Goal: Browse casually: Explore the website without a specific task or goal

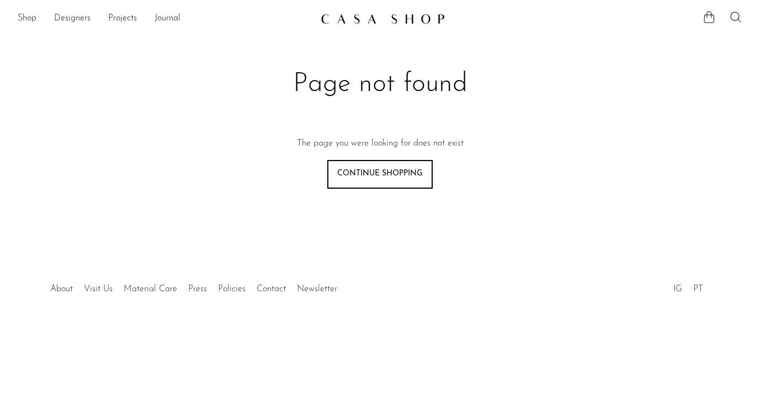
click at [31, 8] on section "Shop Featured New Arrivals Bestsellers Coming Soon Jewelry Jewelry All Earrings…" at bounding box center [380, 14] width 760 height 29
click at [30, 15] on link "Shop" at bounding box center [27, 19] width 19 height 14
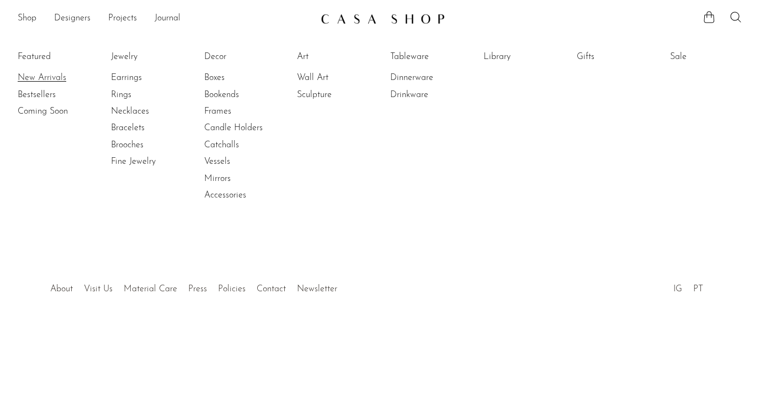
click at [44, 79] on link "New Arrivals" at bounding box center [59, 78] width 83 height 12
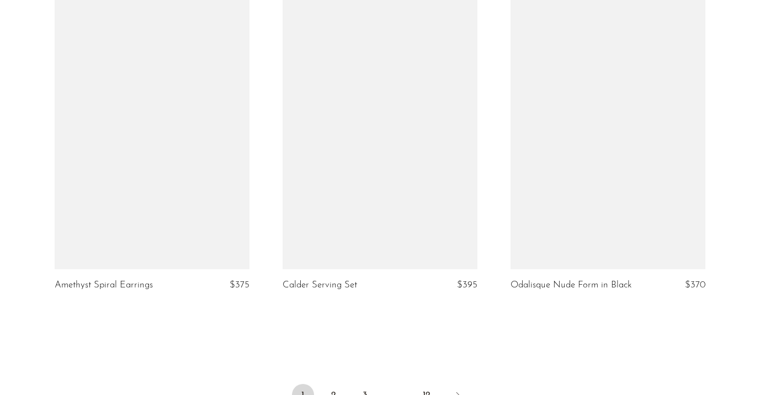
scroll to position [3743, 0]
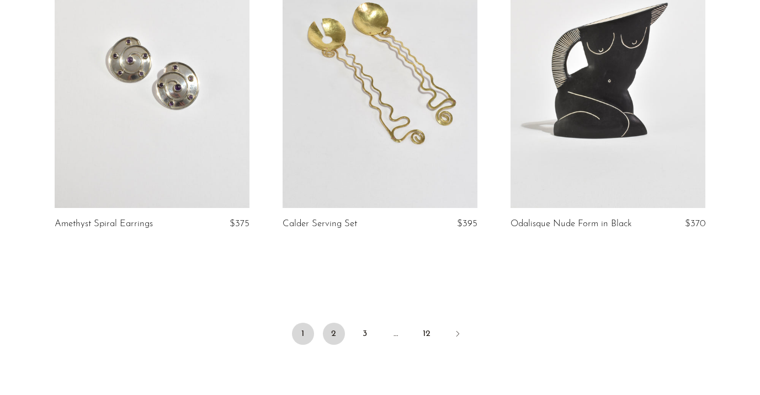
click at [328, 326] on link "2" at bounding box center [334, 334] width 22 height 22
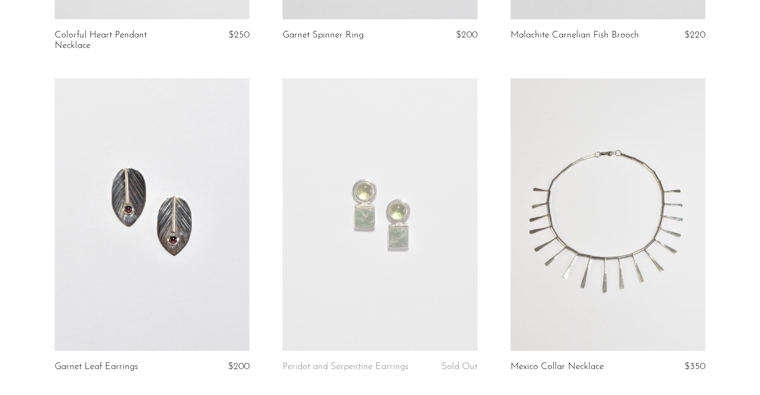
scroll to position [3690, 0]
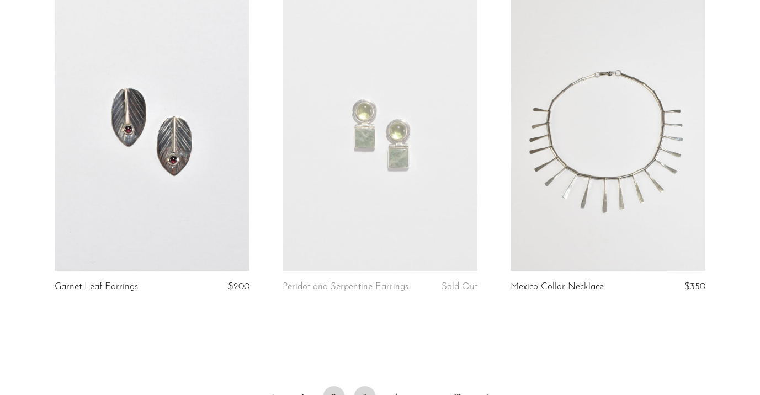
click at [365, 386] on link "3" at bounding box center [365, 397] width 22 height 22
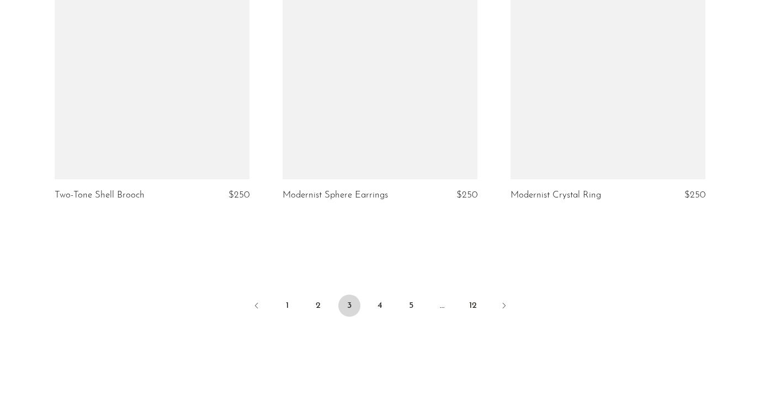
scroll to position [3783, 0]
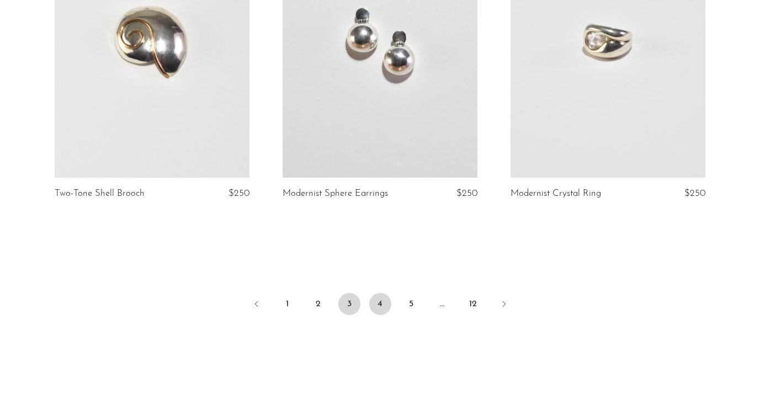
click at [376, 293] on link "4" at bounding box center [380, 304] width 22 height 22
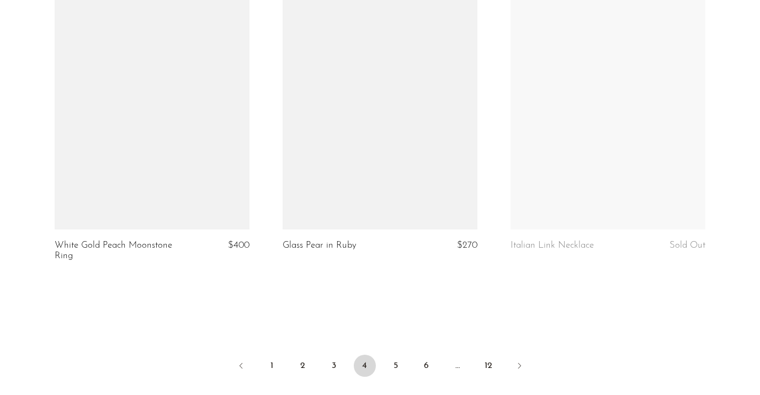
scroll to position [3753, 0]
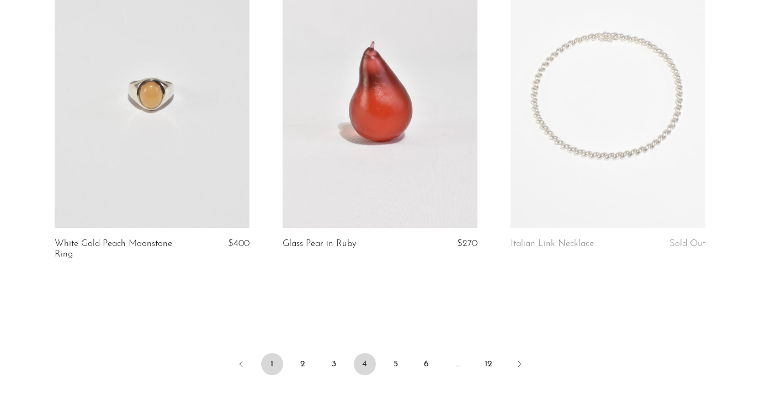
click at [272, 353] on link "1" at bounding box center [272, 364] width 22 height 22
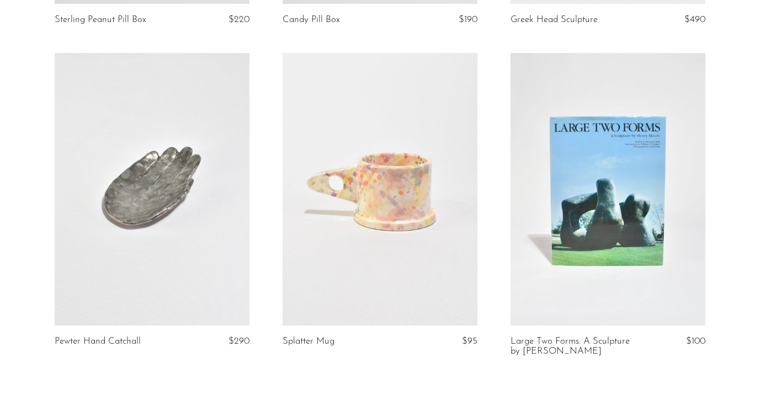
scroll to position [3871, 0]
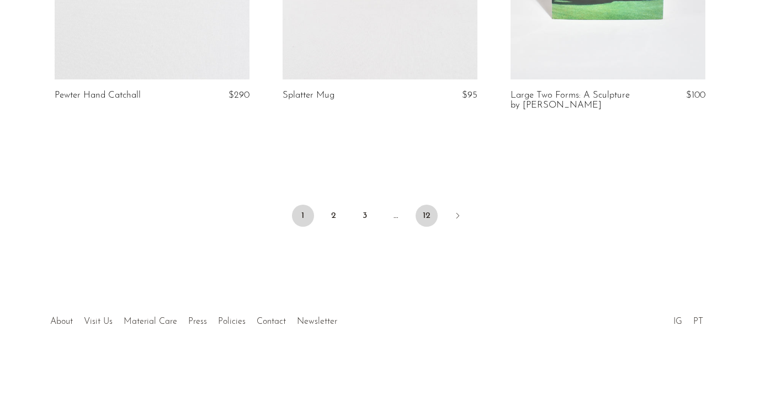
click at [416, 211] on link "12" at bounding box center [426, 216] width 22 height 22
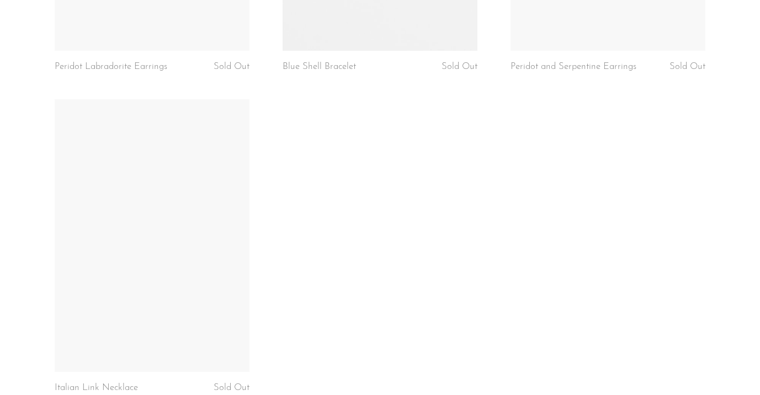
scroll to position [3831, 0]
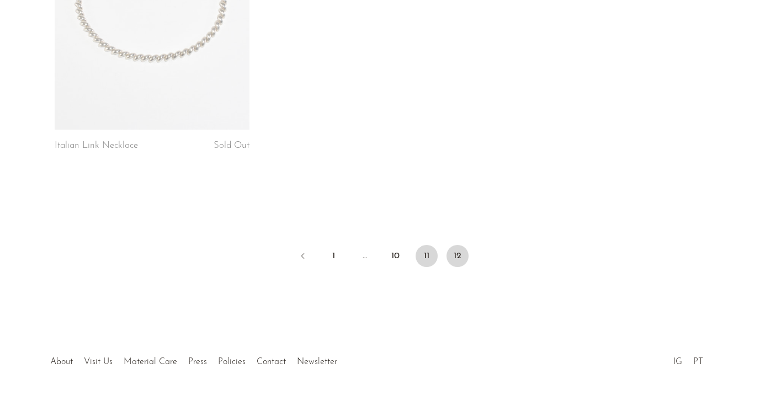
click at [428, 245] on link "11" at bounding box center [426, 256] width 22 height 22
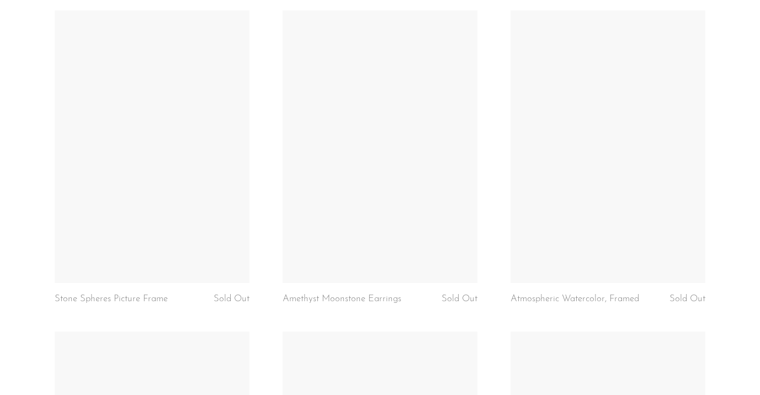
scroll to position [3841, 0]
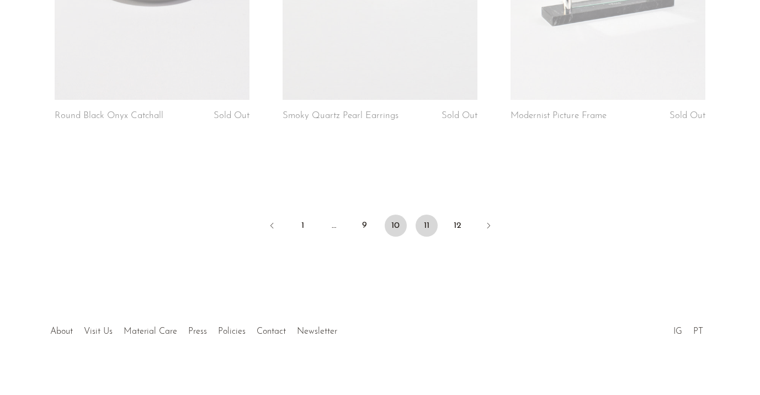
click at [403, 215] on link "10" at bounding box center [395, 226] width 22 height 22
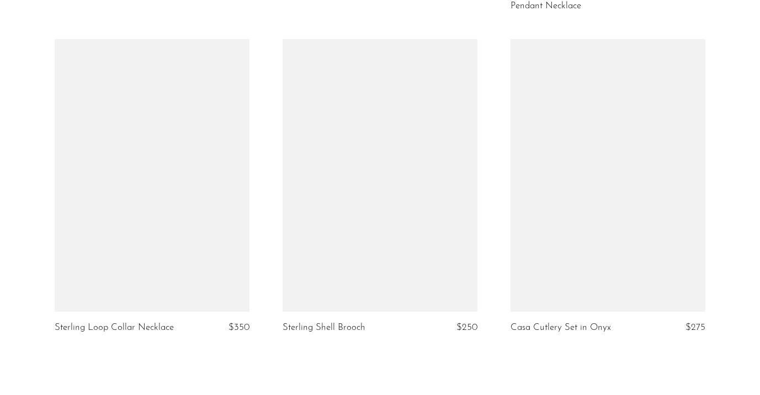
scroll to position [3692, 0]
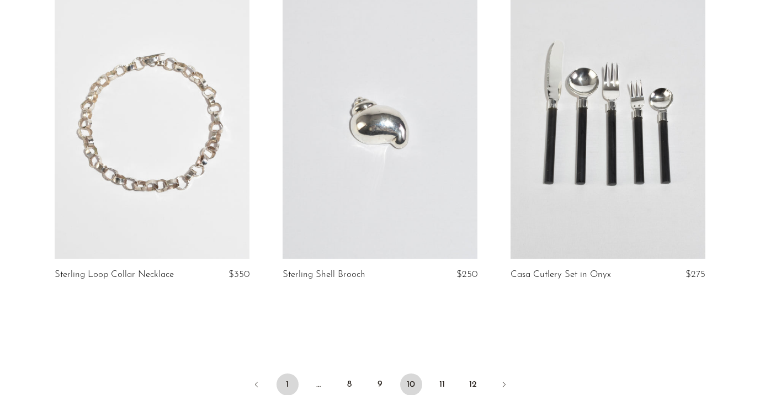
click at [288, 373] on link "1" at bounding box center [287, 384] width 22 height 22
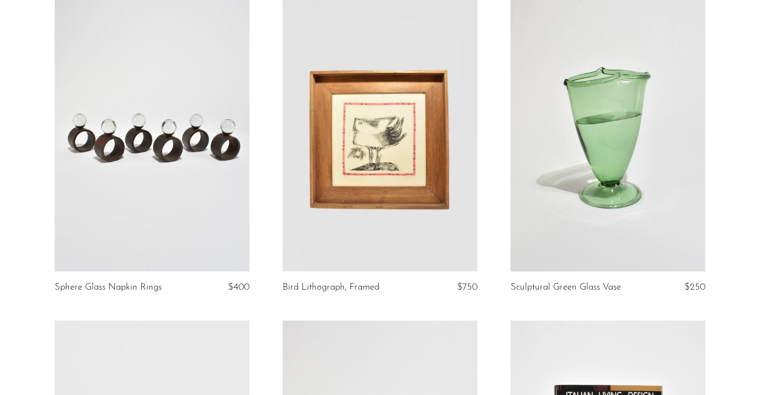
scroll to position [298, 0]
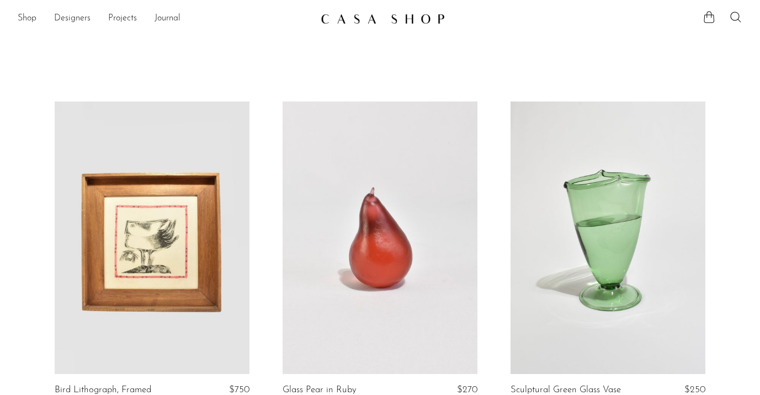
click at [365, 28] on link at bounding box center [380, 19] width 119 height 20
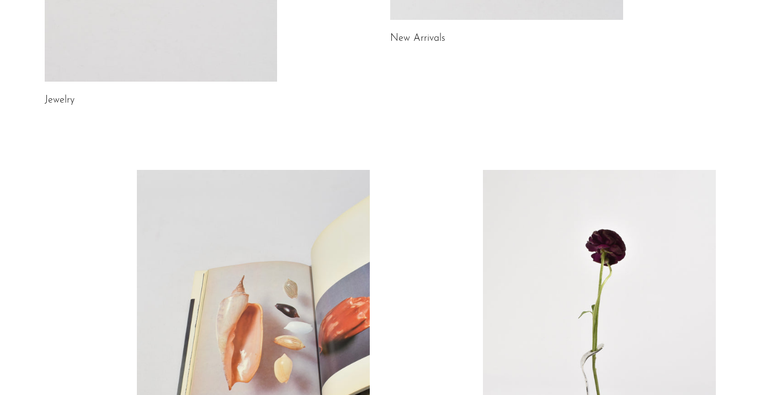
scroll to position [444, 0]
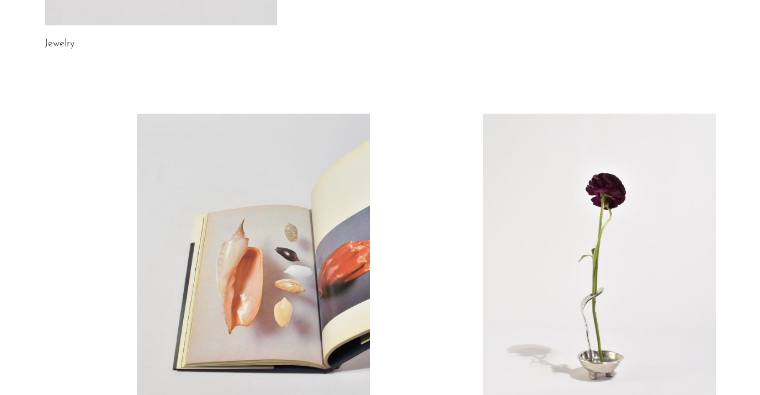
click at [566, 253] on link at bounding box center [599, 277] width 233 height 326
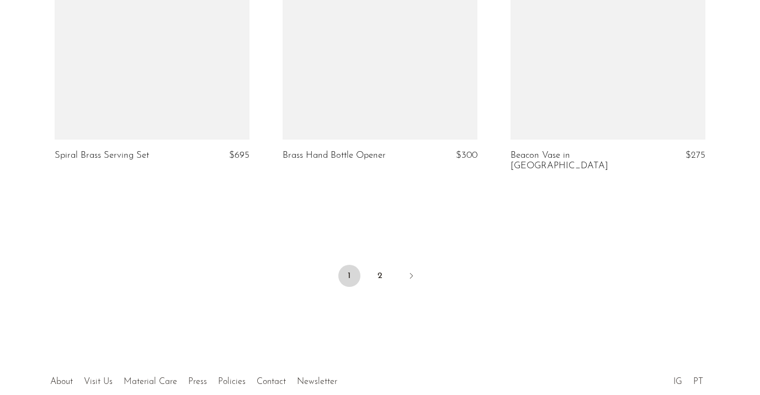
scroll to position [3823, 0]
